Goal: Task Accomplishment & Management: Manage account settings

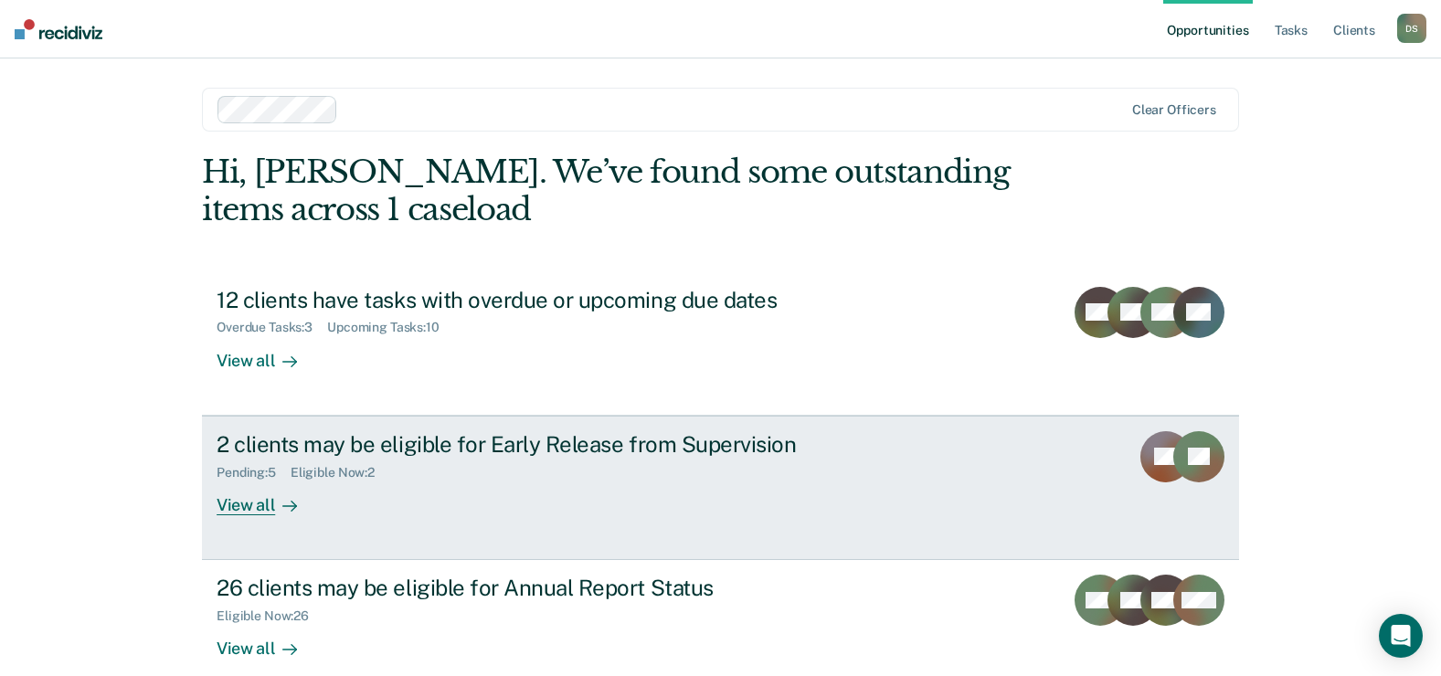
click at [291, 449] on div "2 clients may be eligible for Early Release from Supervision" at bounding box center [538, 444] width 642 height 27
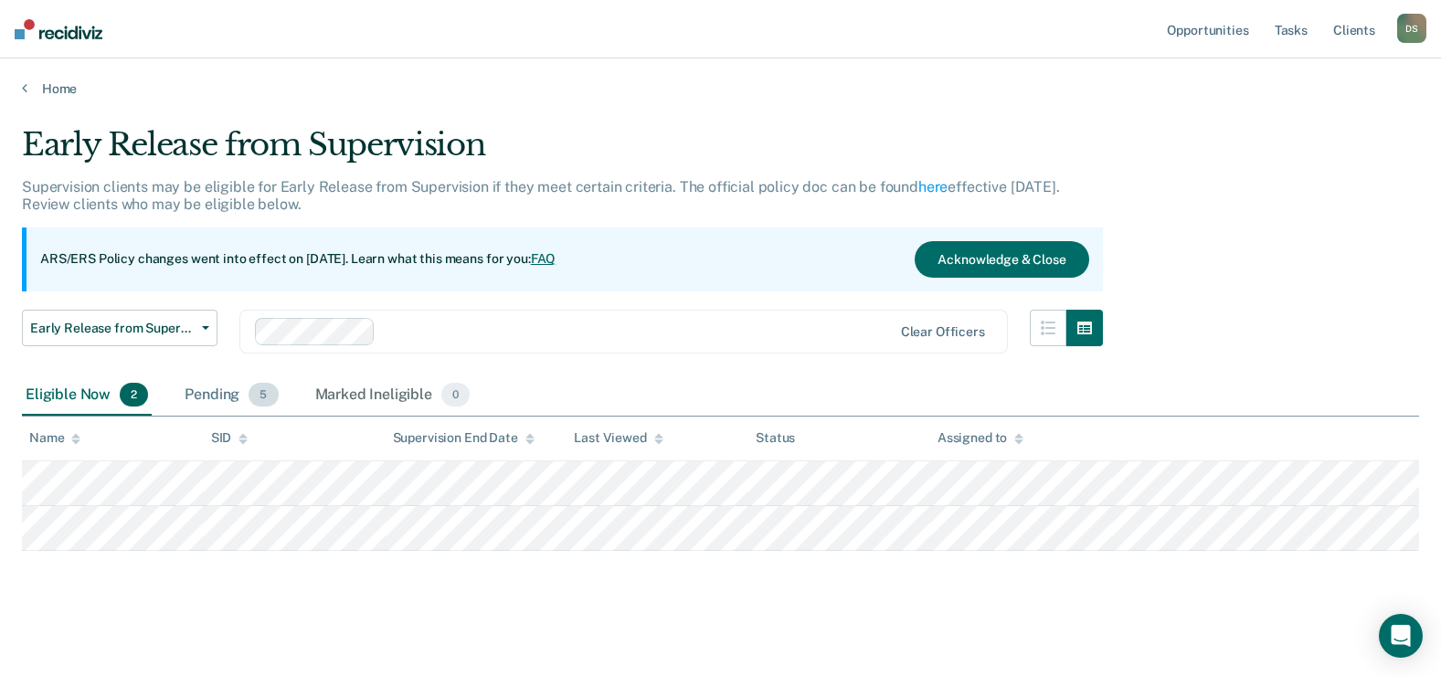
click at [208, 393] on div "Pending 5" at bounding box center [231, 396] width 101 height 40
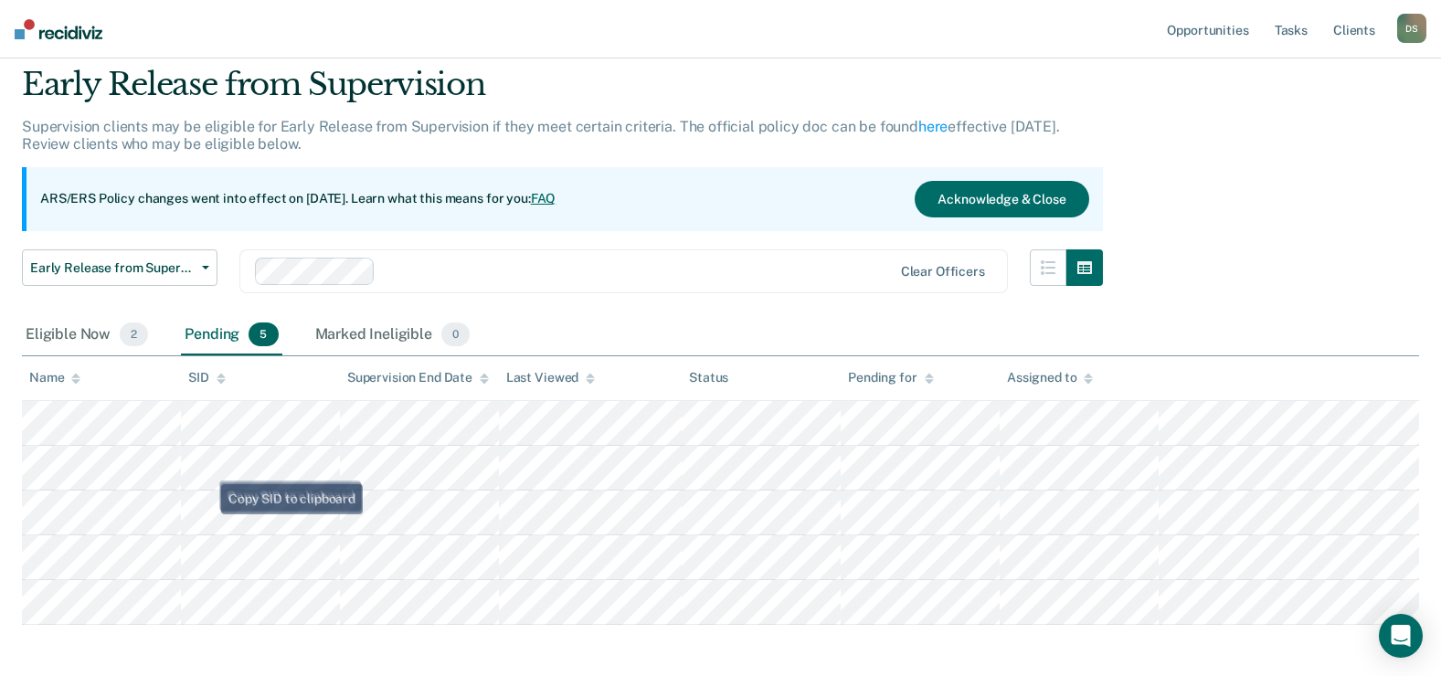
scroll to position [141, 0]
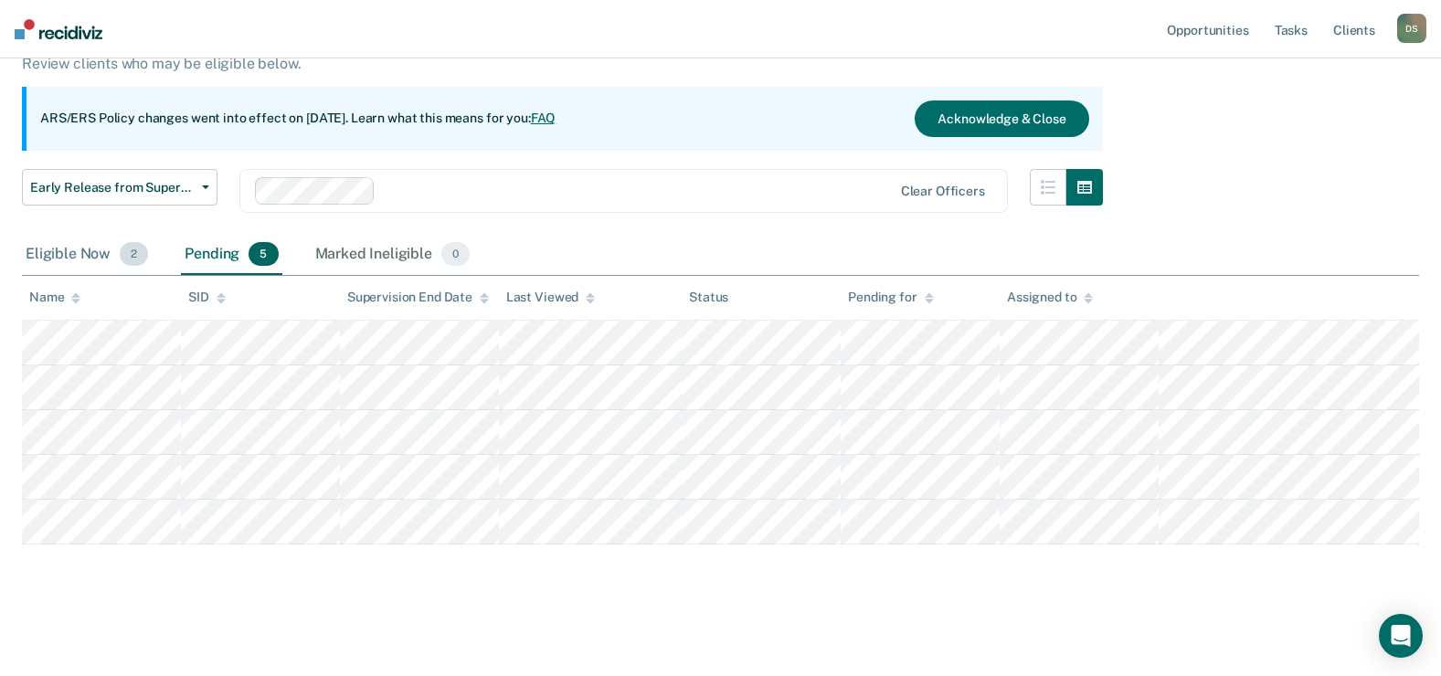
click at [76, 252] on div "Eligible Now 2" at bounding box center [87, 255] width 130 height 40
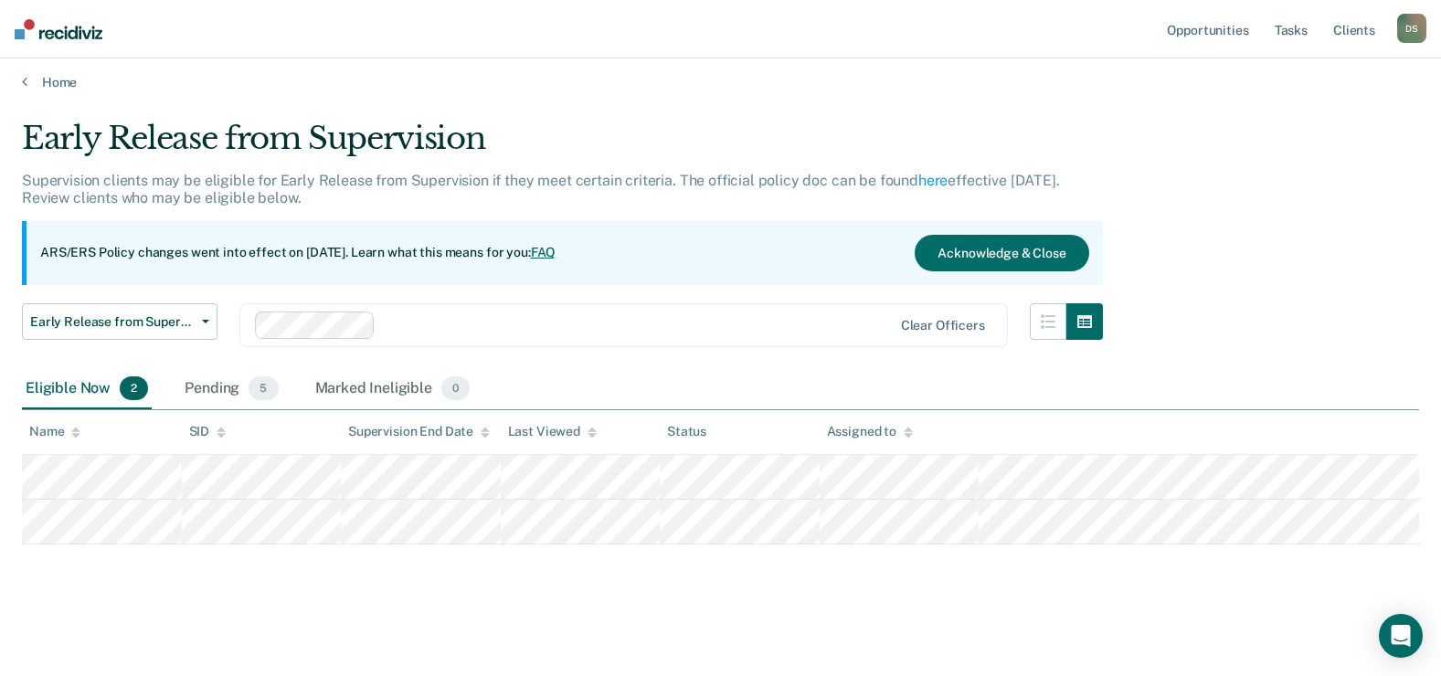
scroll to position [6, 0]
